Goal: Information Seeking & Learning: Learn about a topic

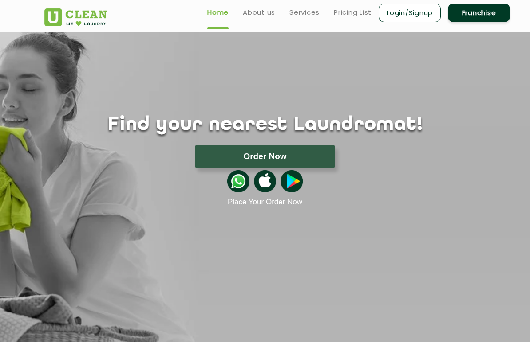
click at [364, 12] on link "Pricing List" at bounding box center [353, 12] width 38 height 11
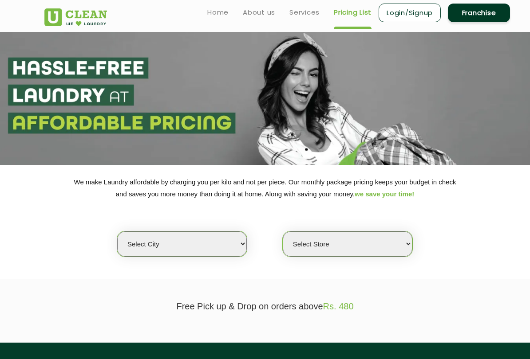
click at [233, 235] on select "Select city [GEOGRAPHIC_DATA] [GEOGRAPHIC_DATA] [GEOGRAPHIC_DATA] [GEOGRAPHIC_D…" at bounding box center [182, 244] width 130 height 25
select select "11"
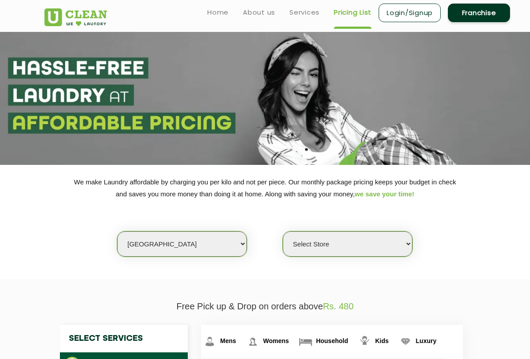
click at [394, 240] on select "Select Store [GEOGRAPHIC_DATA][PERSON_NAME] UClean Navalur UClean Chitlapakkam …" at bounding box center [348, 244] width 130 height 25
select select "549"
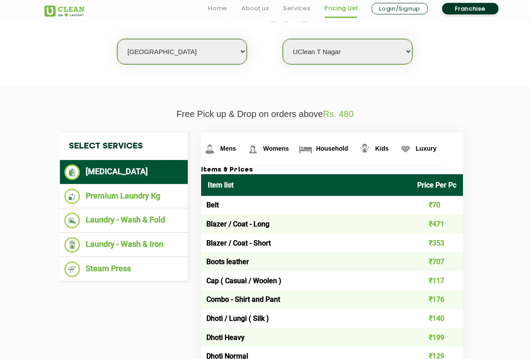
scroll to position [193, 0]
click at [74, 214] on img at bounding box center [72, 221] width 16 height 16
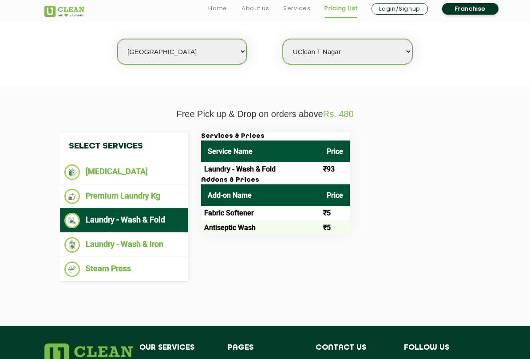
click at [115, 165] on li "[MEDICAL_DATA]" at bounding box center [123, 173] width 119 height 16
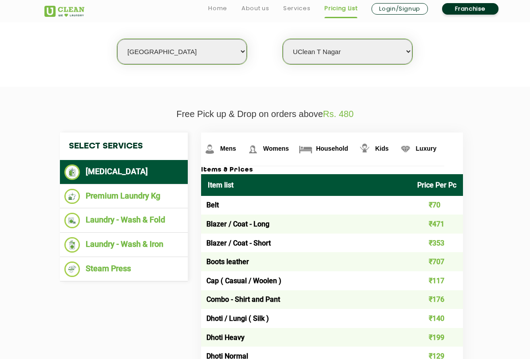
click at [163, 192] on li "Premium Laundry Kg" at bounding box center [123, 197] width 119 height 16
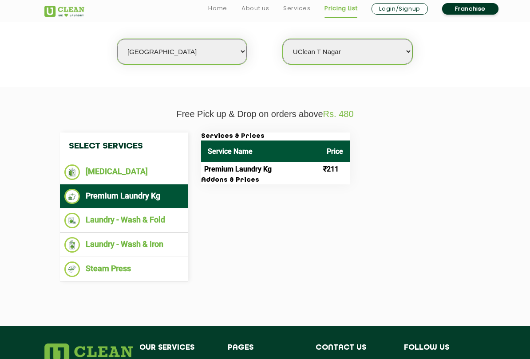
click at [144, 221] on li "Laundry - Wash & Fold" at bounding box center [123, 221] width 119 height 16
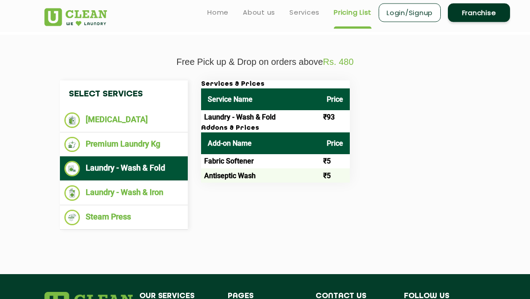
scroll to position [242, 0]
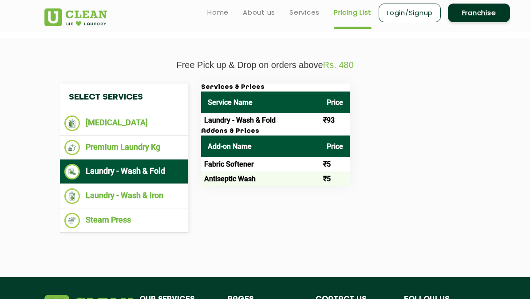
click at [346, 94] on th "Price" at bounding box center [335, 102] width 30 height 22
click at [350, 149] on th "Price" at bounding box center [335, 146] width 30 height 22
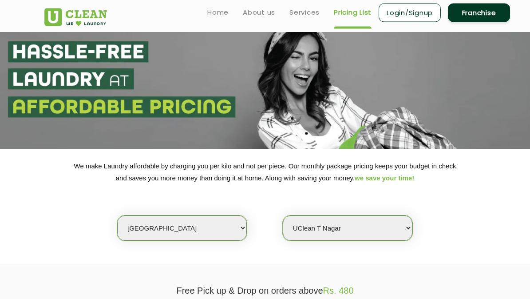
scroll to position [0, 0]
